Goal: Task Accomplishment & Management: Use online tool/utility

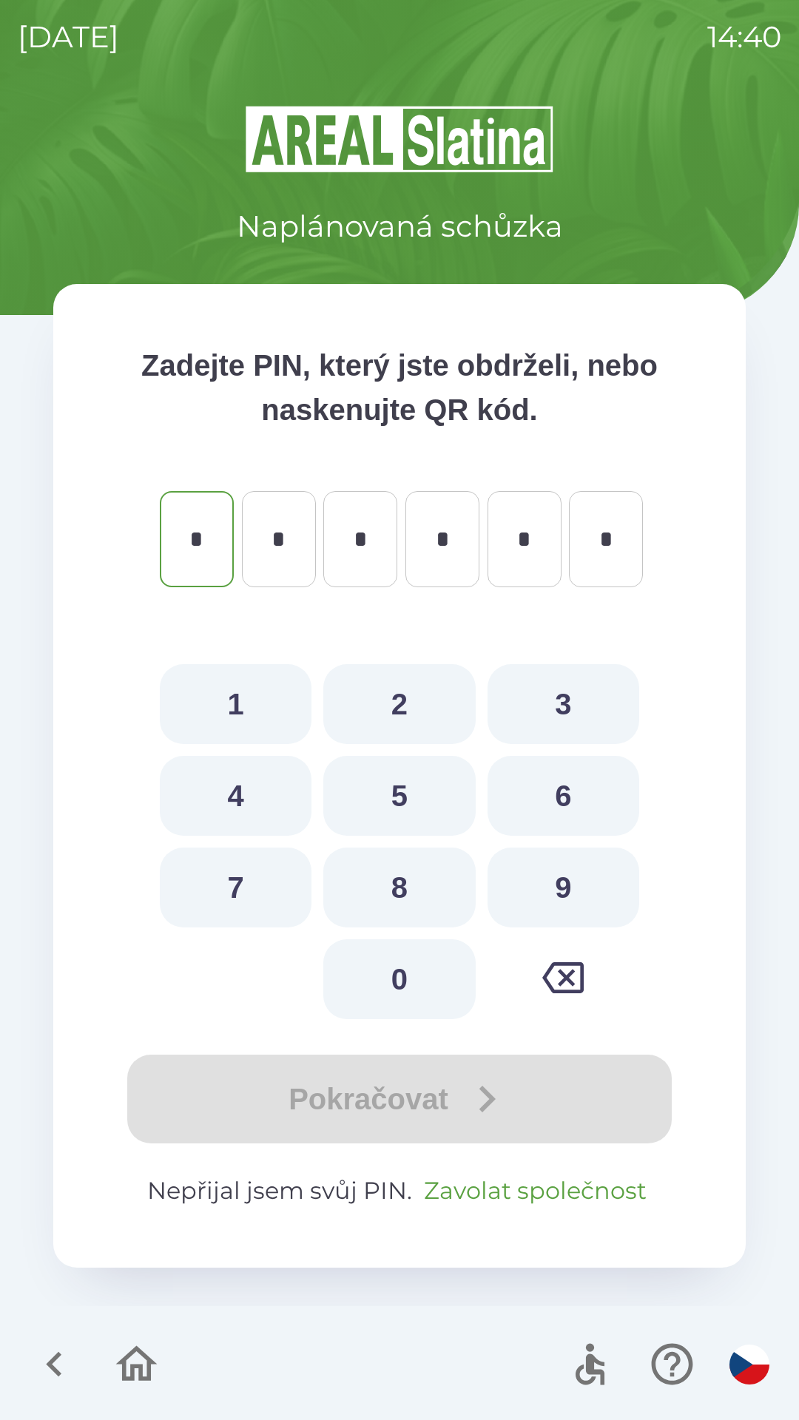
click at [496, 1179] on button "Zavolat společnost" at bounding box center [535, 1191] width 234 height 36
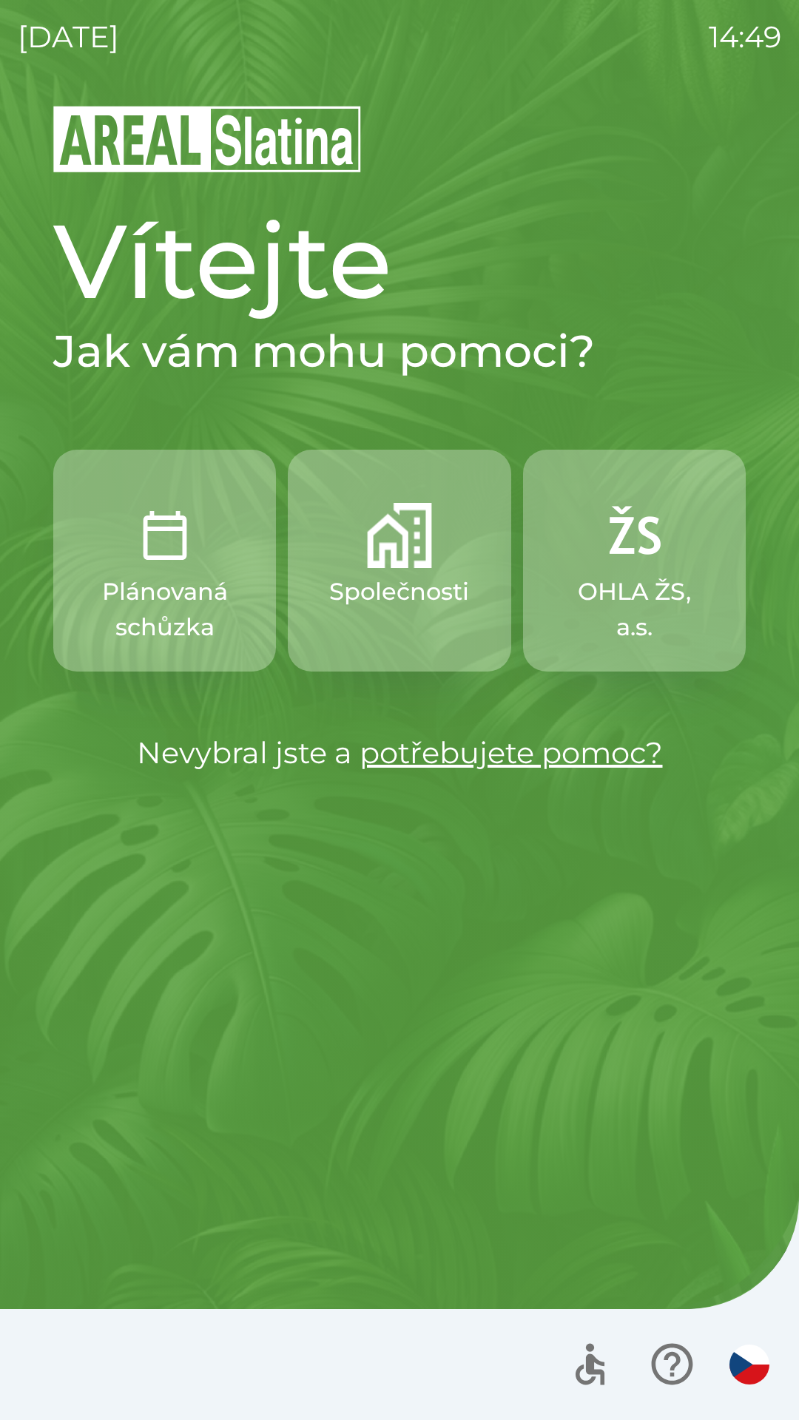
click at [168, 568] on button "Plánovaná schůzka" at bounding box center [164, 561] width 223 height 222
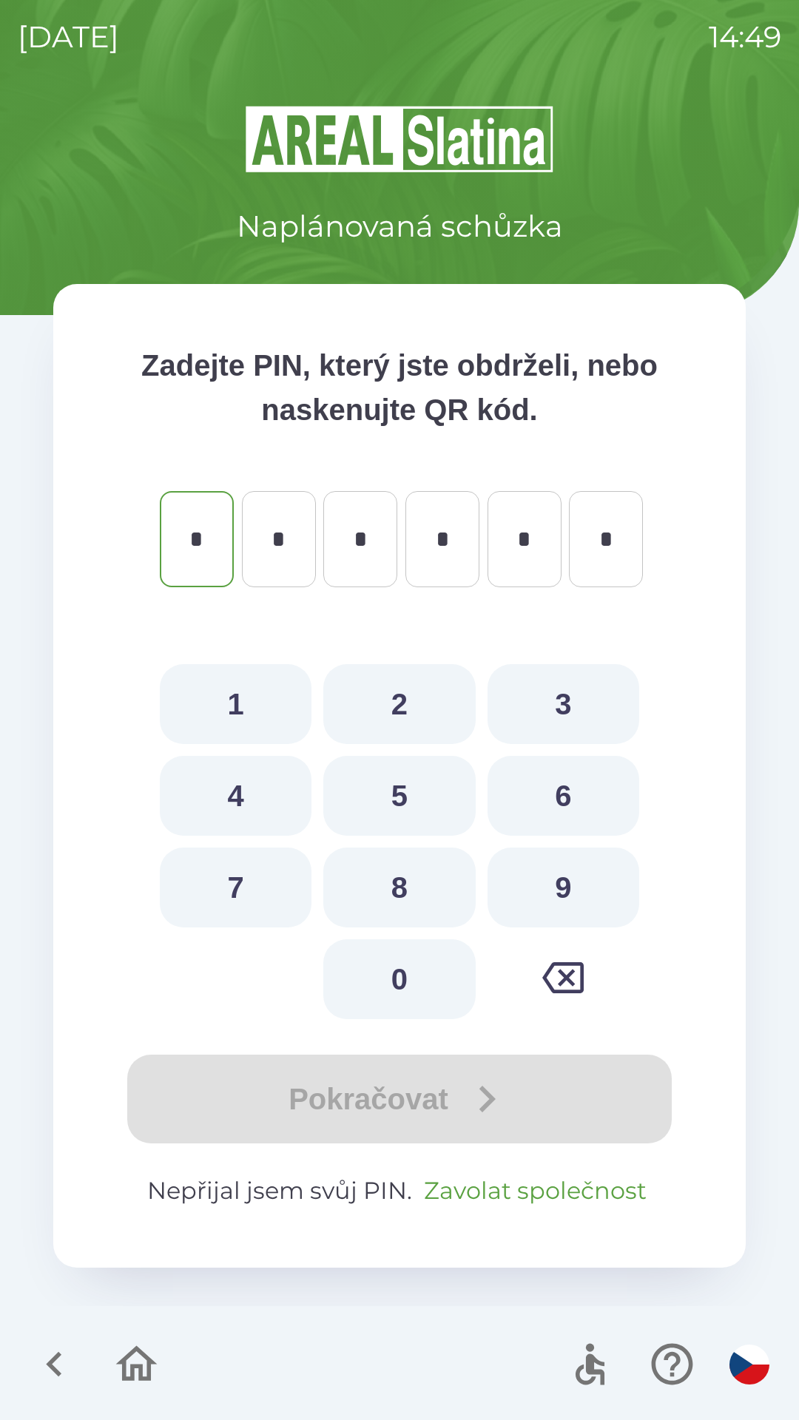
click at [482, 1177] on button "Zavolat společnost" at bounding box center [535, 1191] width 234 height 36
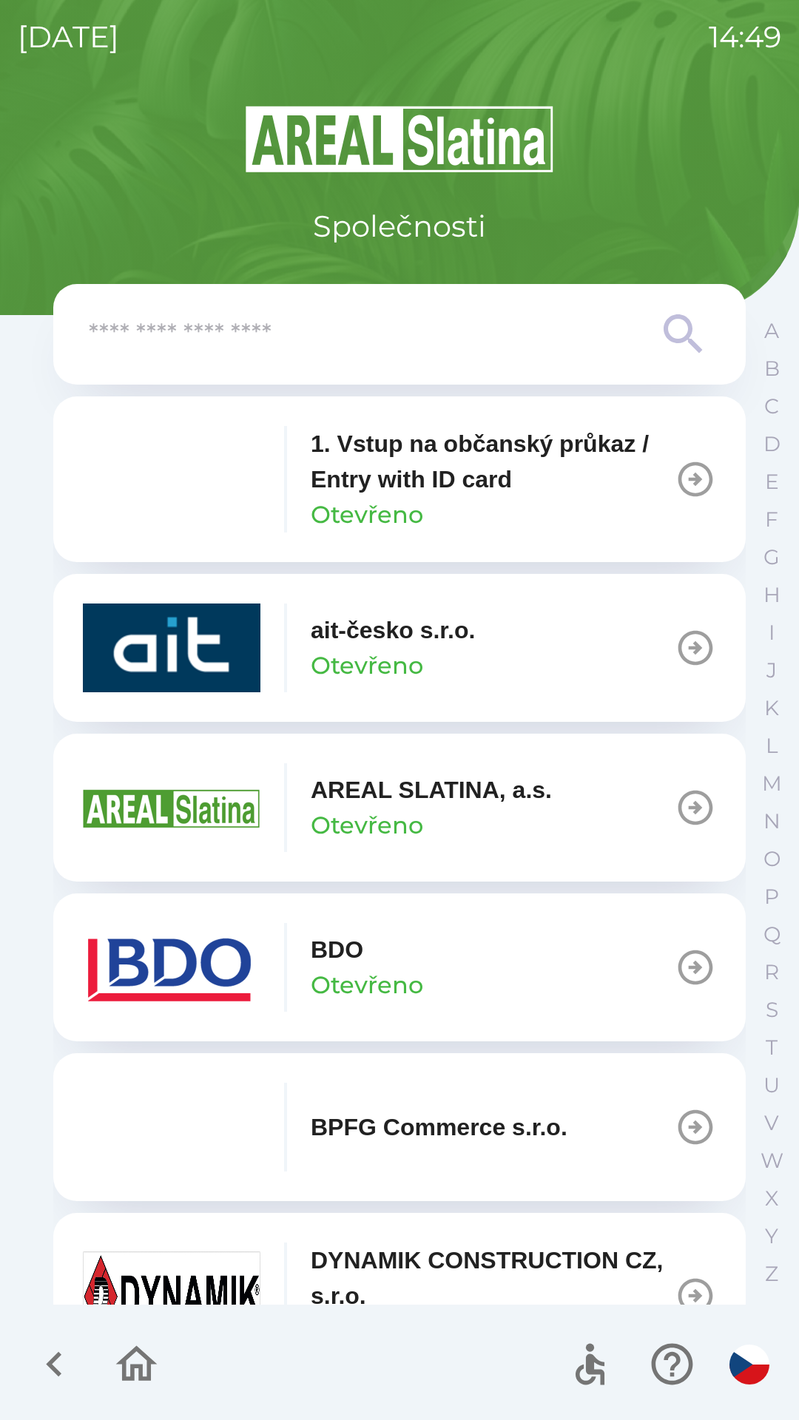
click at [677, 962] on icon "button" at bounding box center [695, 967] width 41 height 41
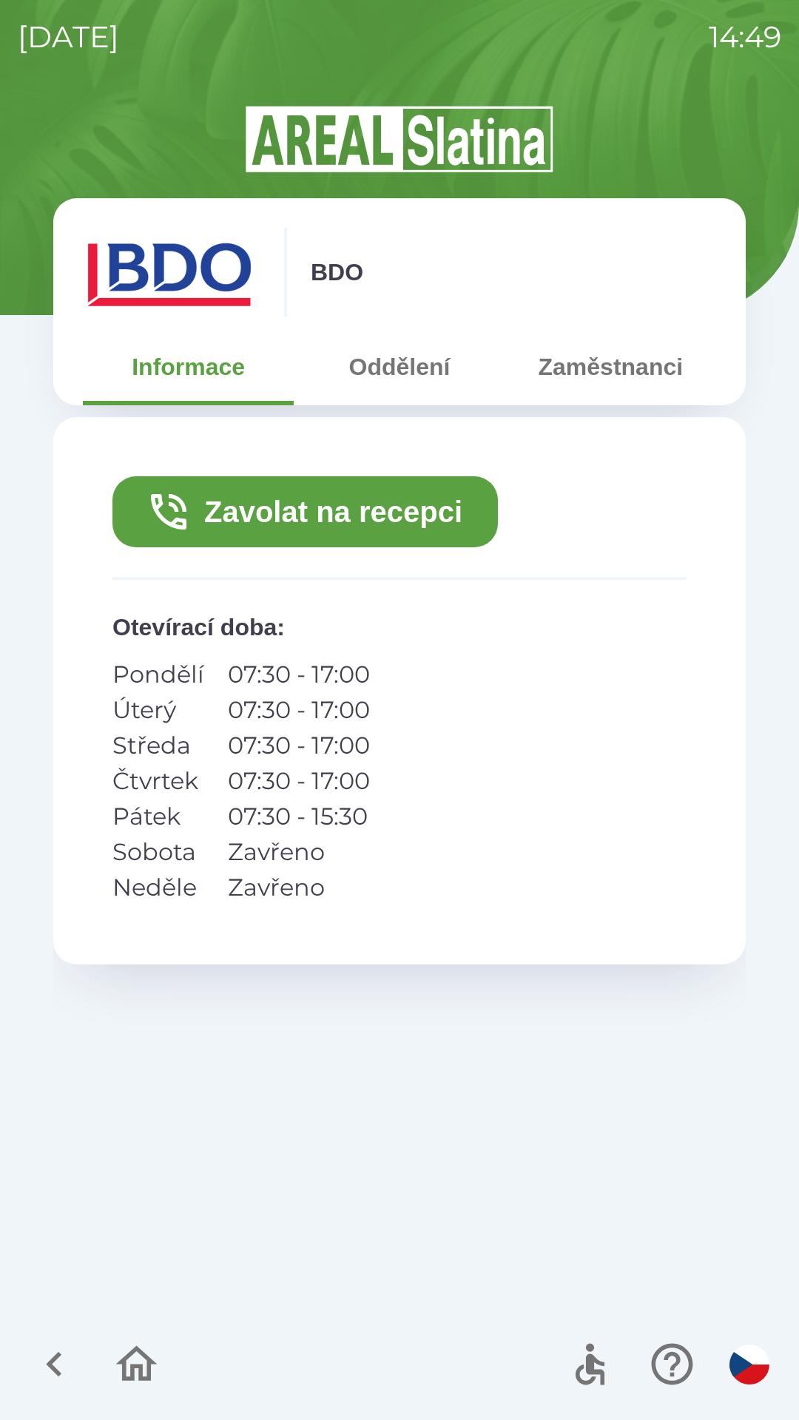
click at [361, 514] on button "Zavolat na recepci" at bounding box center [304, 511] width 385 height 71
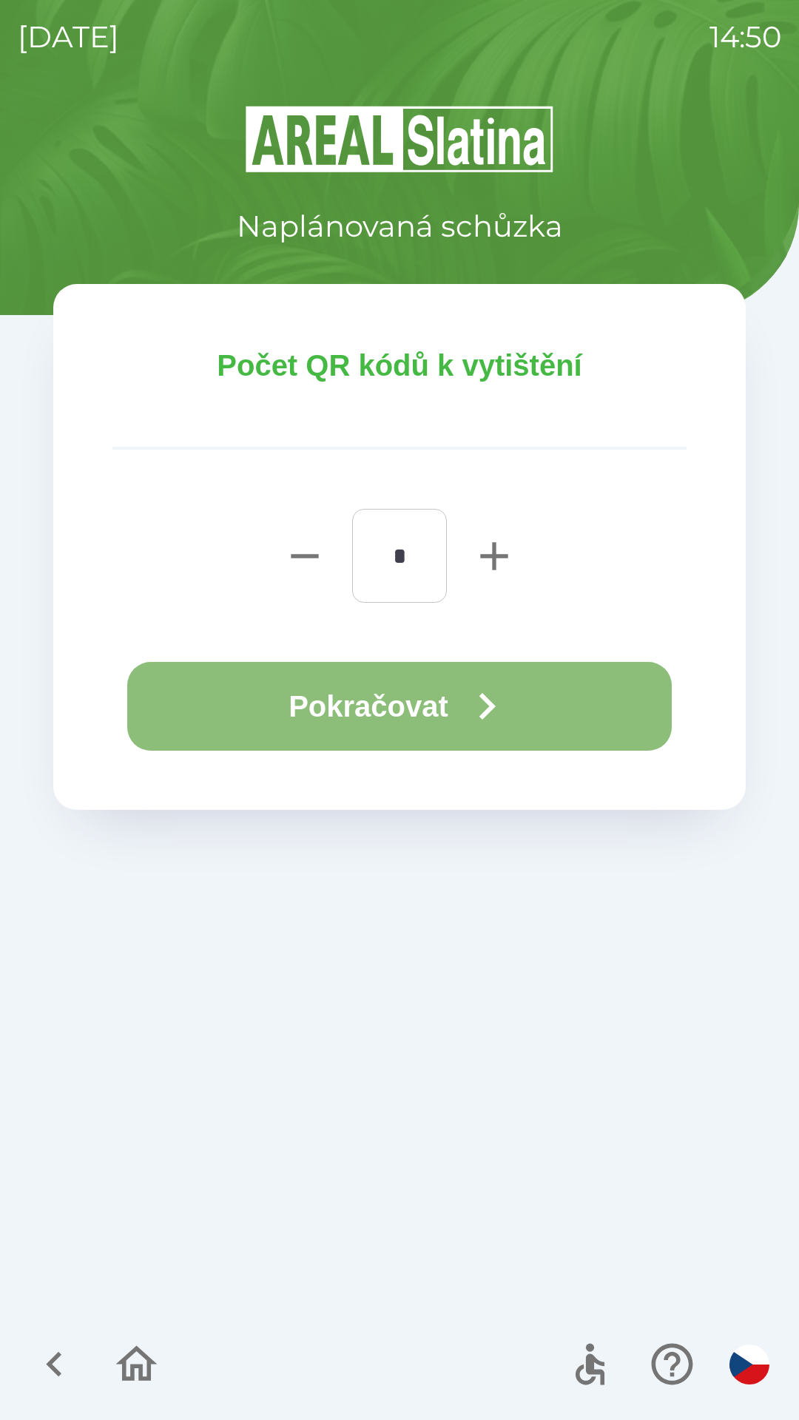
click at [419, 705] on button "Pokračovat" at bounding box center [399, 706] width 544 height 89
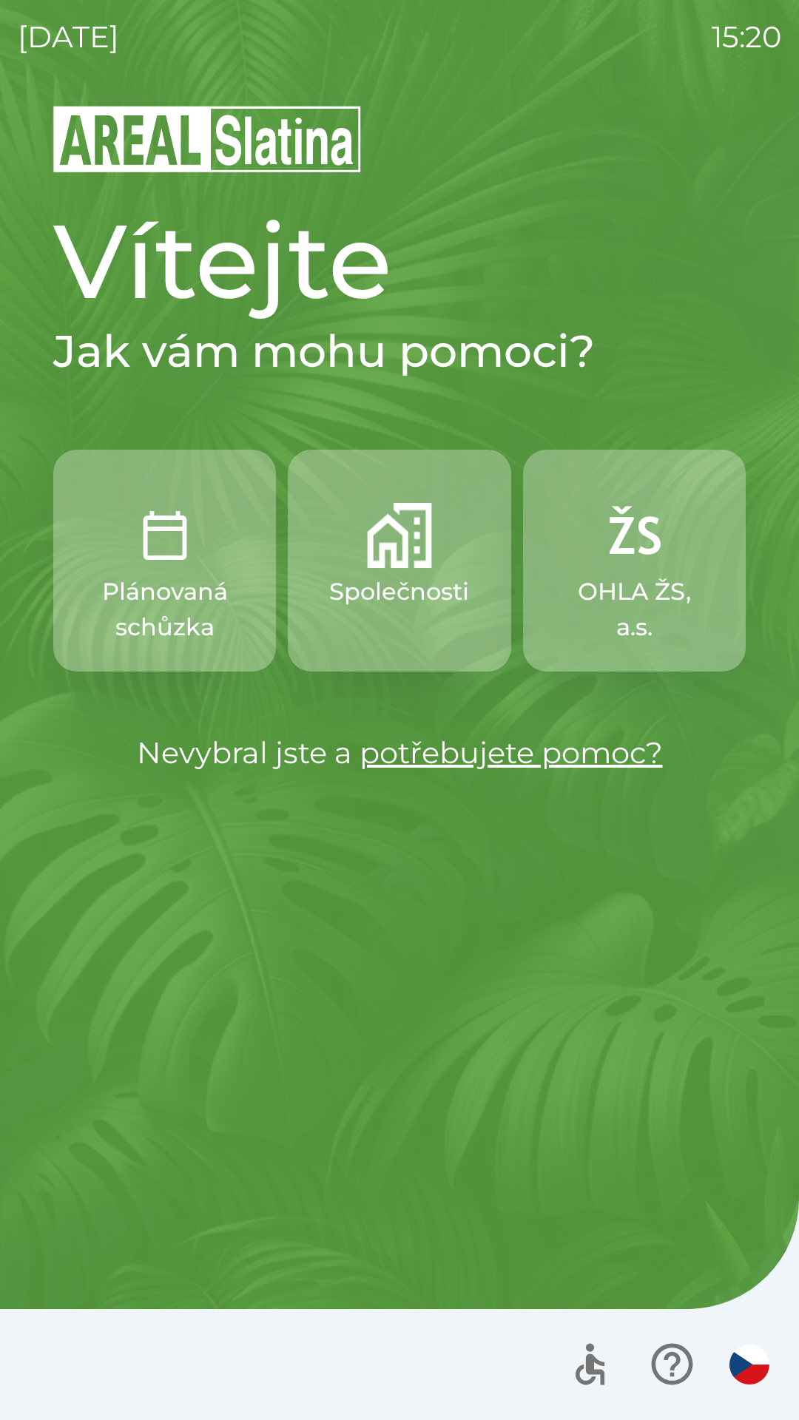
click at [416, 551] on img "button" at bounding box center [399, 535] width 65 height 65
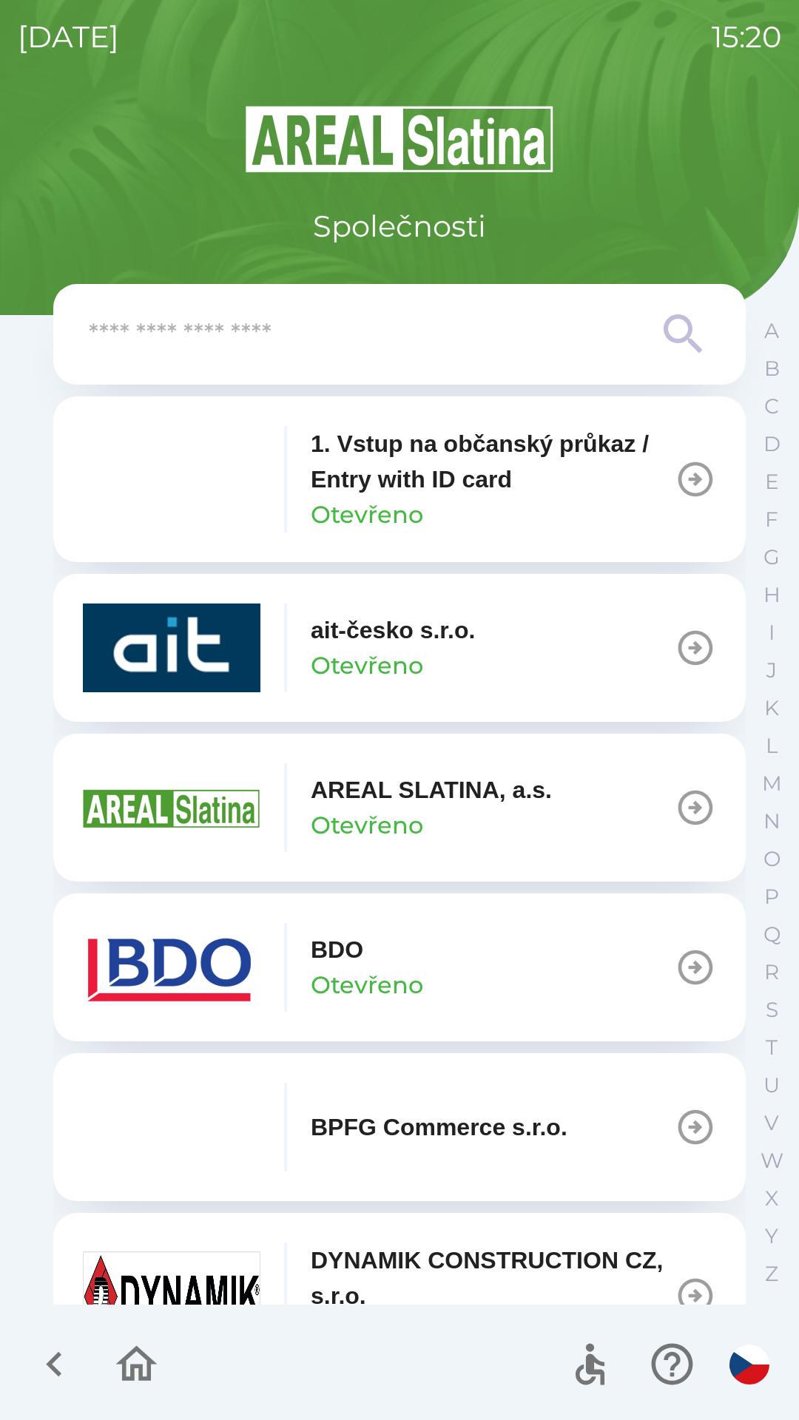
click at [679, 961] on icon "button" at bounding box center [695, 967] width 41 height 41
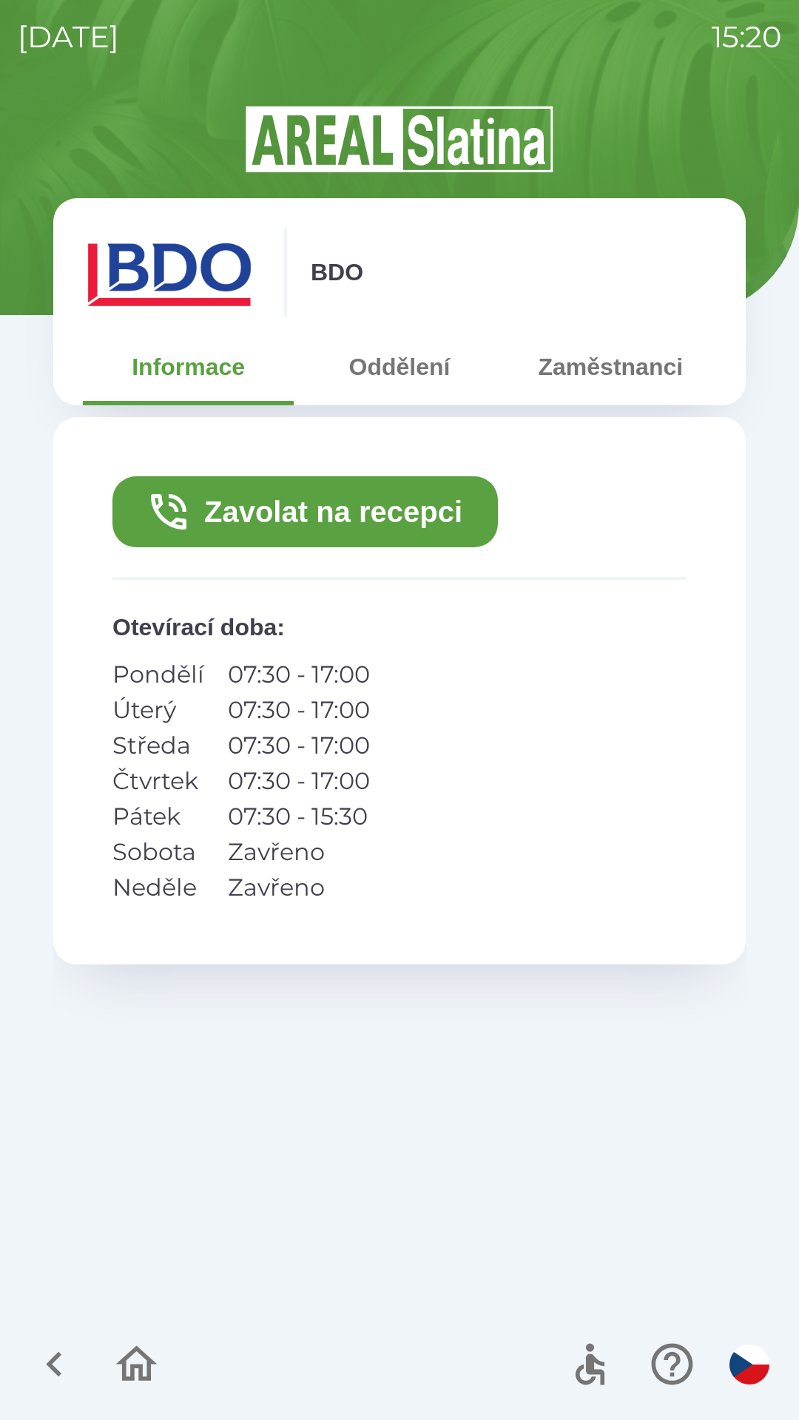
click at [398, 514] on button "Zavolat na recepci" at bounding box center [304, 511] width 385 height 71
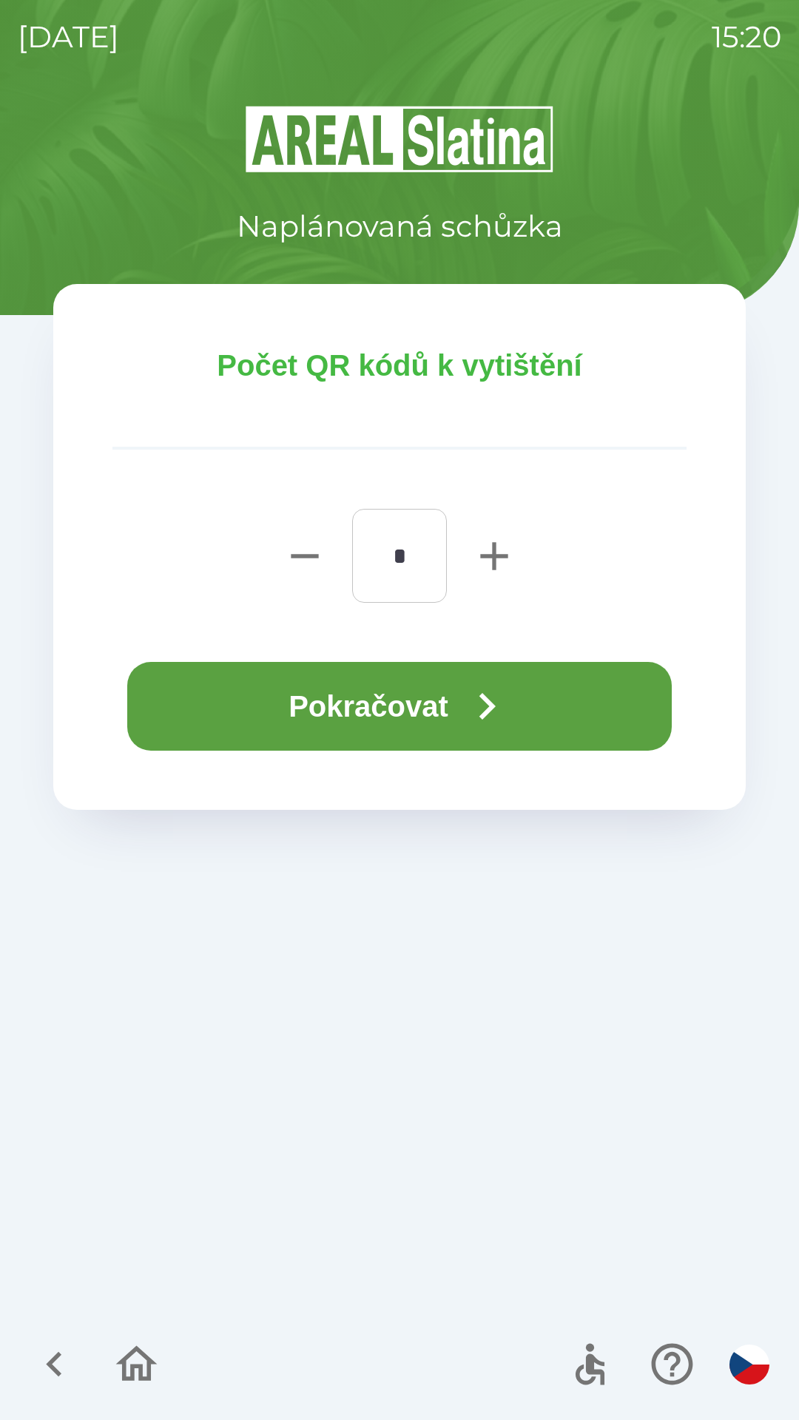
click at [399, 683] on button "Pokračovat" at bounding box center [399, 706] width 544 height 89
